Goal: Information Seeking & Learning: Learn about a topic

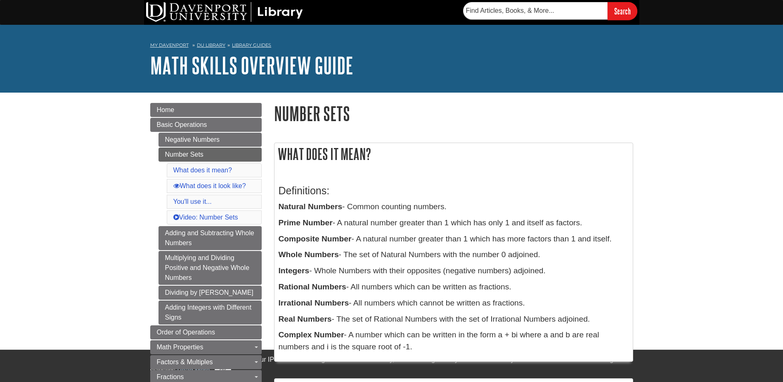
scroll to position [165, 0]
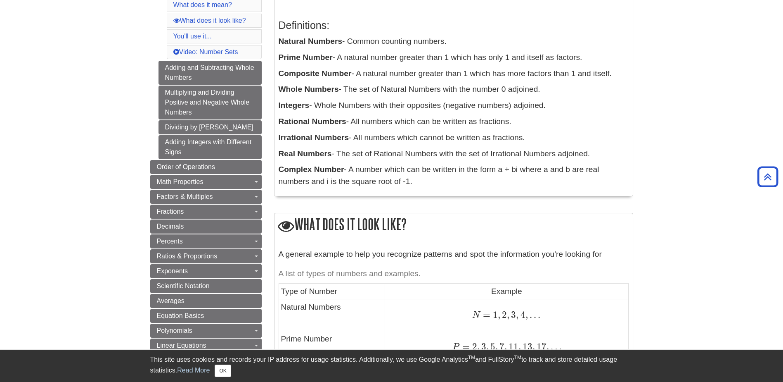
click at [358, 41] on p "Natural Numbers - Common counting numbers." at bounding box center [454, 42] width 350 height 12
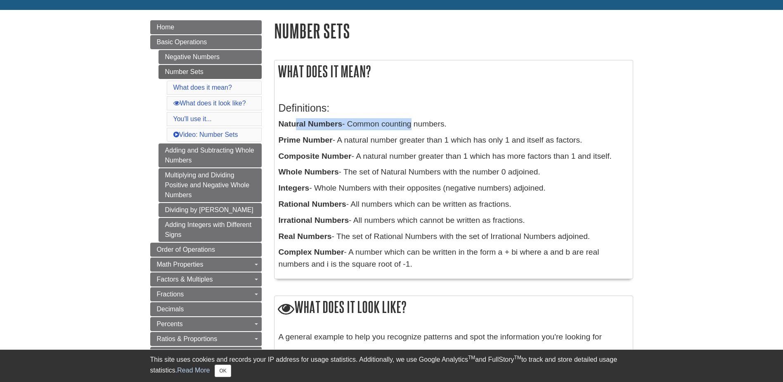
drag, startPoint x: 297, startPoint y: 124, endPoint x: 408, endPoint y: 122, distance: 110.7
click at [408, 122] on p "Natural Numbers - Common counting numbers." at bounding box center [454, 124] width 350 height 12
drag, startPoint x: 282, startPoint y: 124, endPoint x: 425, endPoint y: 127, distance: 143.7
click at [425, 127] on p "Natural Numbers - Common counting numbers." at bounding box center [454, 124] width 350 height 12
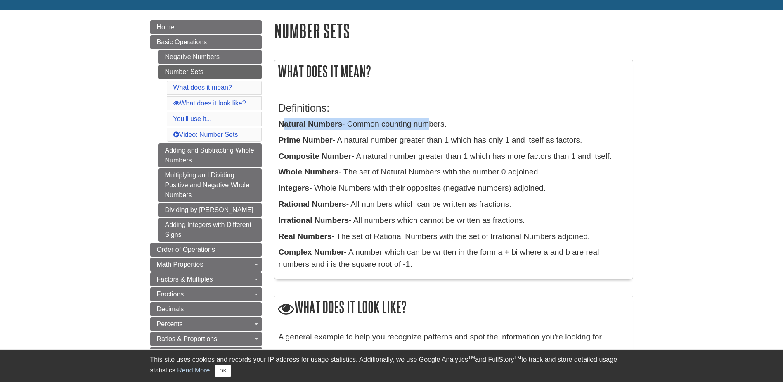
drag, startPoint x: 425, startPoint y: 127, endPoint x: 309, endPoint y: 123, distance: 116.1
click at [309, 123] on b "Natural Numbers" at bounding box center [311, 123] width 64 height 9
drag, startPoint x: 282, startPoint y: 123, endPoint x: 362, endPoint y: 128, distance: 79.5
click at [362, 128] on p "Natural Numbers - Common counting numbers." at bounding box center [454, 124] width 350 height 12
drag, startPoint x: 362, startPoint y: 128, endPoint x: 312, endPoint y: 128, distance: 50.0
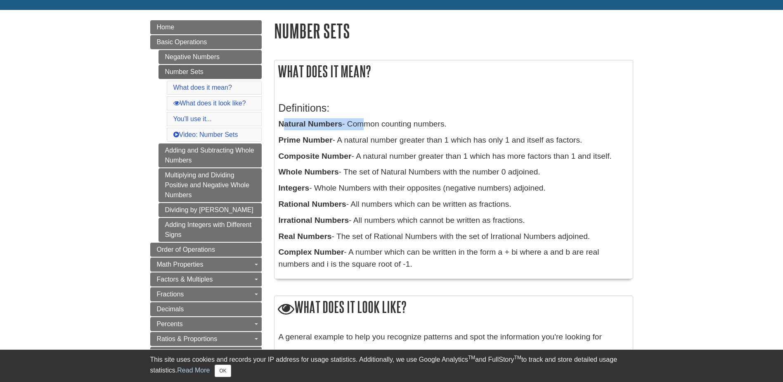
click at [362, 126] on p "Natural Numbers - Common counting numbers." at bounding box center [454, 124] width 350 height 12
drag, startPoint x: 276, startPoint y: 145, endPoint x: 366, endPoint y: 140, distance: 90.5
click at [366, 140] on div "Definitions: Natural Numbers - Common counting numbers. Prime Number - A natura…" at bounding box center [454, 184] width 358 height 189
click at [366, 140] on p "Prime Number - A natural number greater than 1 which has only 1 and itself as f…" at bounding box center [454, 140] width 350 height 12
drag, startPoint x: 462, startPoint y: 142, endPoint x: 615, endPoint y: 133, distance: 152.6
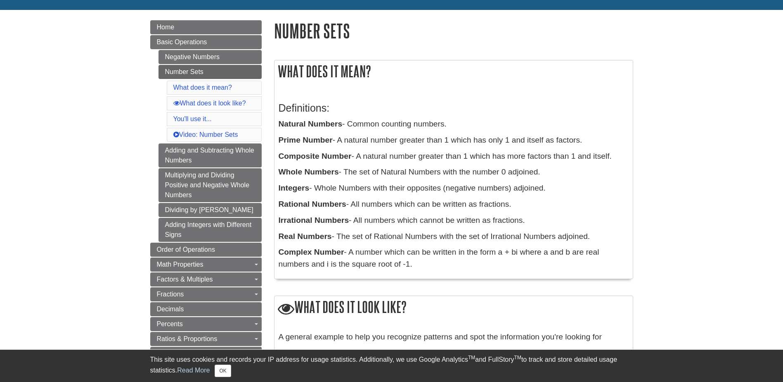
click at [615, 133] on div "Definitions: Natural Numbers - Common counting numbers. Prime Number - A natura…" at bounding box center [454, 184] width 350 height 180
drag, startPoint x: 615, startPoint y: 133, endPoint x: 478, endPoint y: 146, distance: 137.3
click at [494, 142] on p "Prime Number - A natural number greater than 1 which has only 1 and itself as f…" at bounding box center [454, 140] width 350 height 12
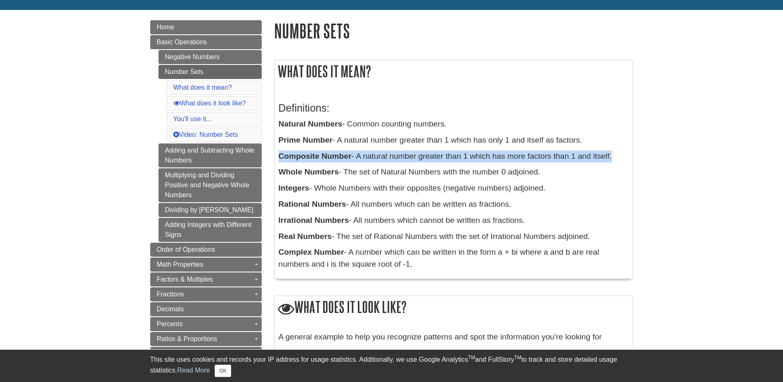
drag, startPoint x: 280, startPoint y: 154, endPoint x: 611, endPoint y: 152, distance: 331.6
click at [611, 152] on p "Composite Number - A natural number greater than 1 which has more factors than …" at bounding box center [454, 156] width 350 height 12
drag, startPoint x: 611, startPoint y: 152, endPoint x: 532, endPoint y: 161, distance: 80.2
click at [532, 161] on p "Composite Number - A natural number greater than 1 which has more factors than …" at bounding box center [454, 156] width 350 height 12
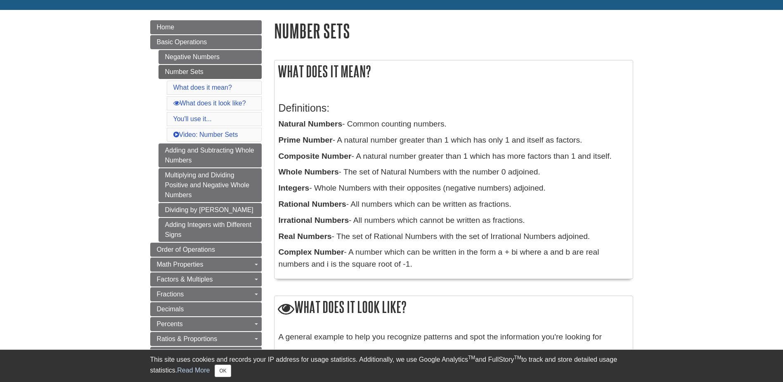
drag, startPoint x: 284, startPoint y: 169, endPoint x: 289, endPoint y: 183, distance: 15.3
click at [285, 170] on b "Whole Numbers" at bounding box center [309, 171] width 60 height 9
drag, startPoint x: 280, startPoint y: 200, endPoint x: 500, endPoint y: 204, distance: 219.7
click at [500, 204] on p "Rational Numbers - All numbers which can be written as fractions." at bounding box center [454, 204] width 350 height 12
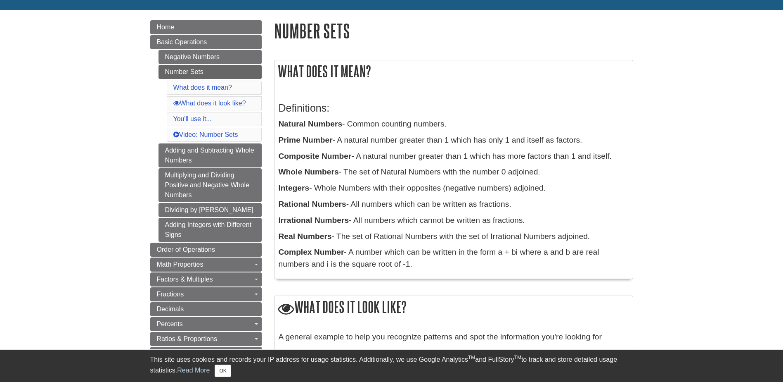
drag, startPoint x: 240, startPoint y: 214, endPoint x: 315, endPoint y: 219, distance: 74.9
click at [318, 197] on div "Definitions: Natural Numbers - Common counting numbers. Prime Number - A natura…" at bounding box center [454, 184] width 350 height 180
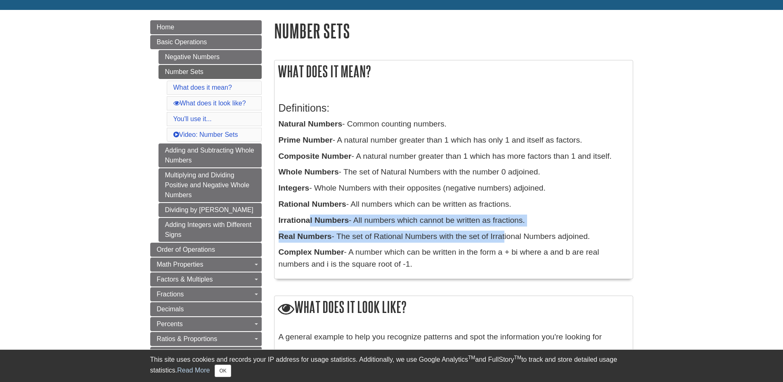
drag, startPoint x: 309, startPoint y: 221, endPoint x: 505, endPoint y: 228, distance: 196.6
click at [505, 228] on div "Definitions: Natural Numbers - Common counting numbers. Prime Number - A natura…" at bounding box center [454, 184] width 350 height 180
click at [423, 229] on div "Definitions: Natural Numbers - Common counting numbers. Prime Number - A natura…" at bounding box center [454, 184] width 350 height 180
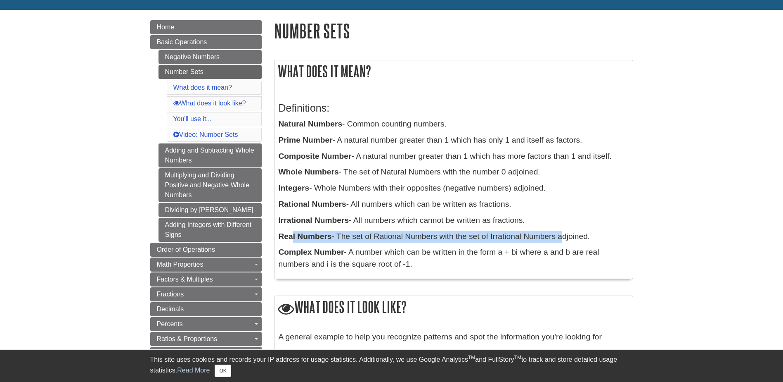
drag, startPoint x: 292, startPoint y: 237, endPoint x: 550, endPoint y: 241, distance: 258.1
click at [550, 241] on p "Real Numbers - The set of Rational Numbers with the set of Irrational Numbers a…" at bounding box center [454, 236] width 350 height 12
drag, startPoint x: 550, startPoint y: 241, endPoint x: 434, endPoint y: 232, distance: 117.2
click at [434, 232] on p "Real Numbers - The set of Rational Numbers with the set of Irrational Numbers a…" at bounding box center [454, 236] width 350 height 12
drag, startPoint x: 382, startPoint y: 239, endPoint x: 569, endPoint y: 233, distance: 187.5
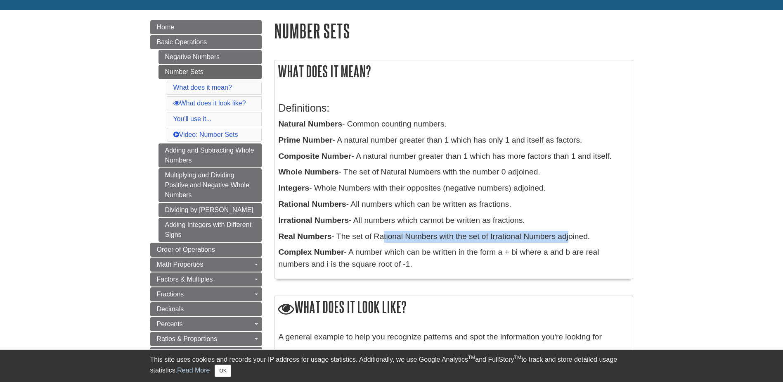
click at [569, 233] on p "Real Numbers - The set of Rational Numbers with the set of Irrational Numbers a…" at bounding box center [454, 236] width 350 height 12
drag, startPoint x: 487, startPoint y: 269, endPoint x: 481, endPoint y: 269, distance: 6.6
click at [478, 269] on p "Complex Number - A number which can be written in the form a + bi where a and b…" at bounding box center [454, 258] width 350 height 24
